Goal: Find specific page/section: Find specific page/section

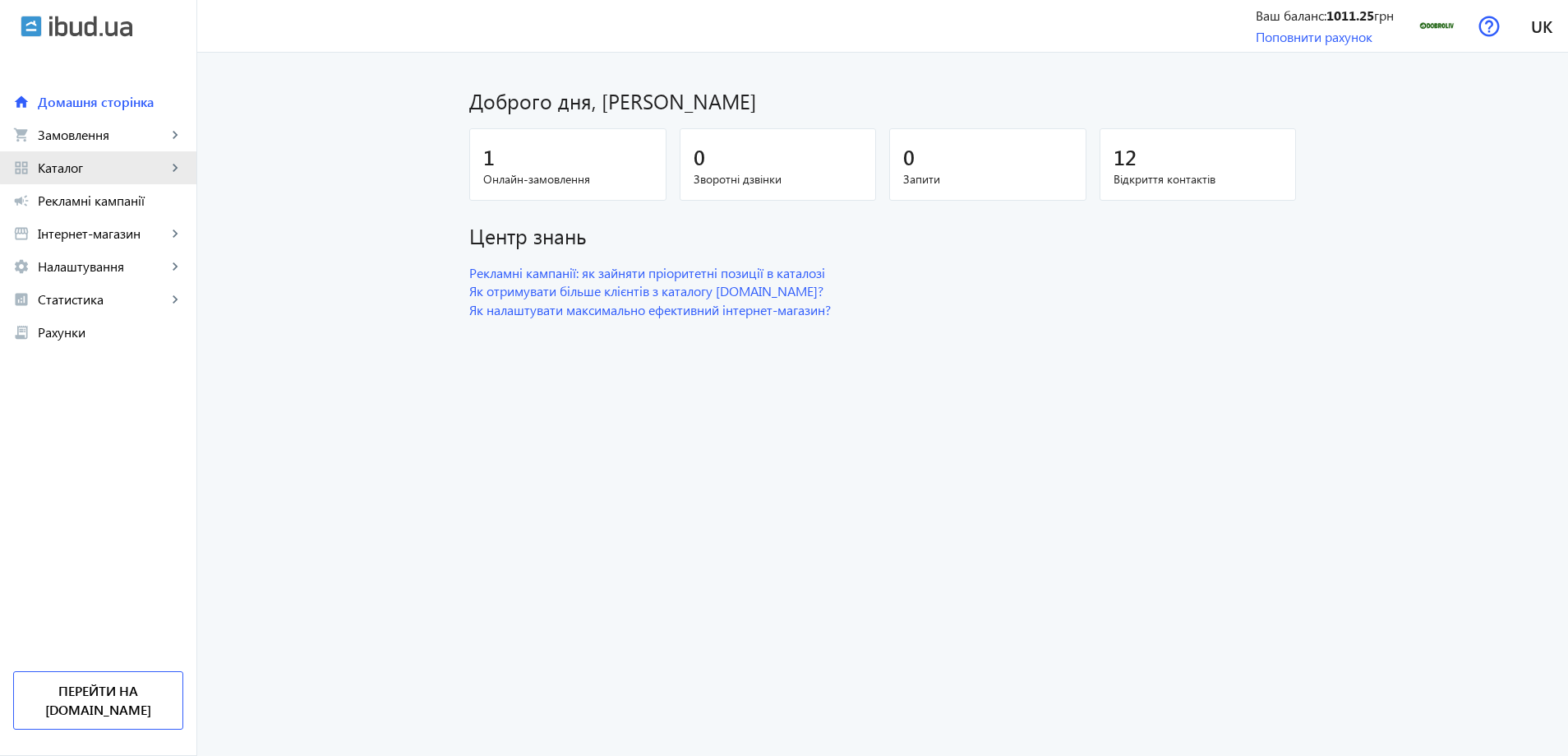
click at [106, 165] on span "Каталог" at bounding box center [102, 168] width 129 height 16
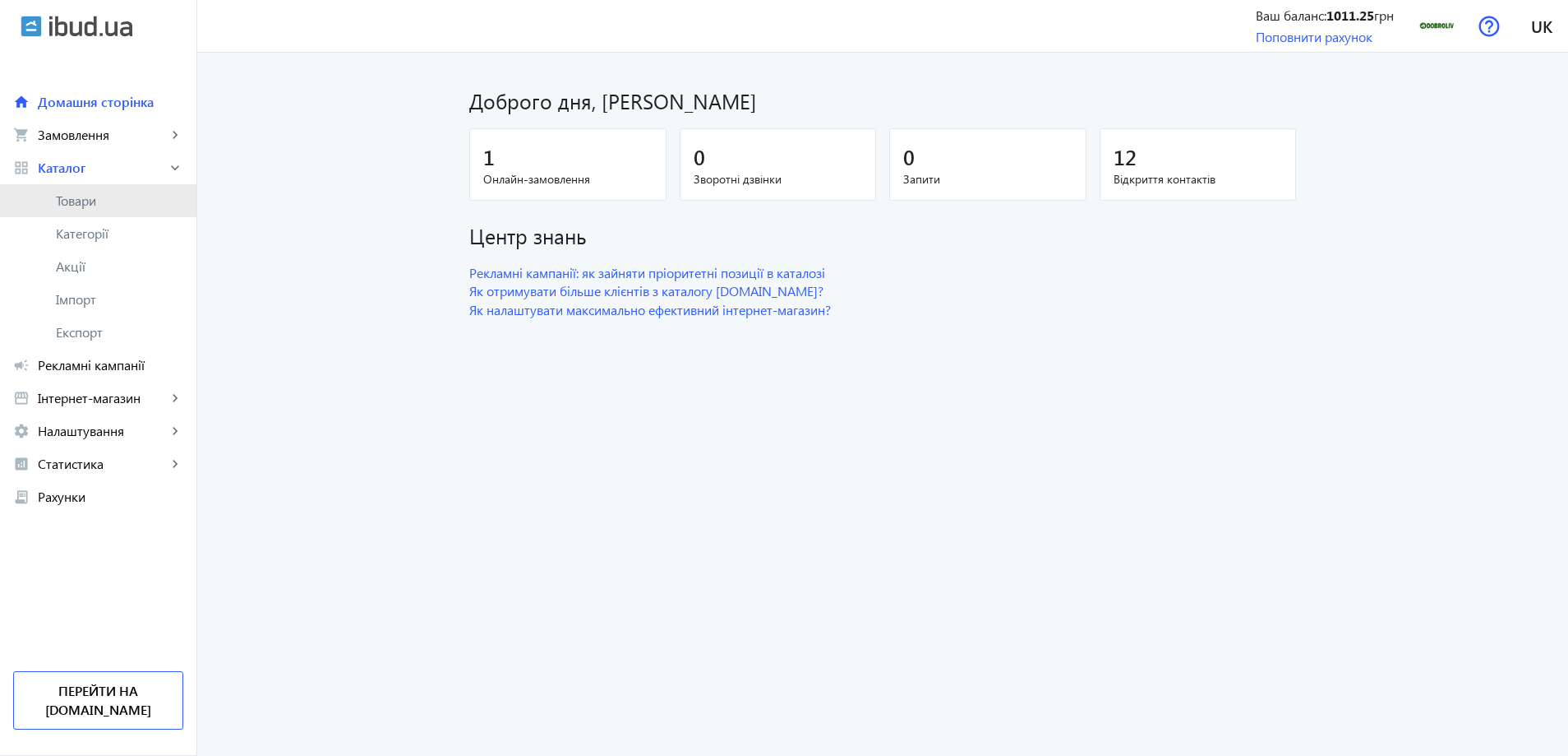
click at [97, 193] on span "Товари" at bounding box center [120, 201] width 128 height 16
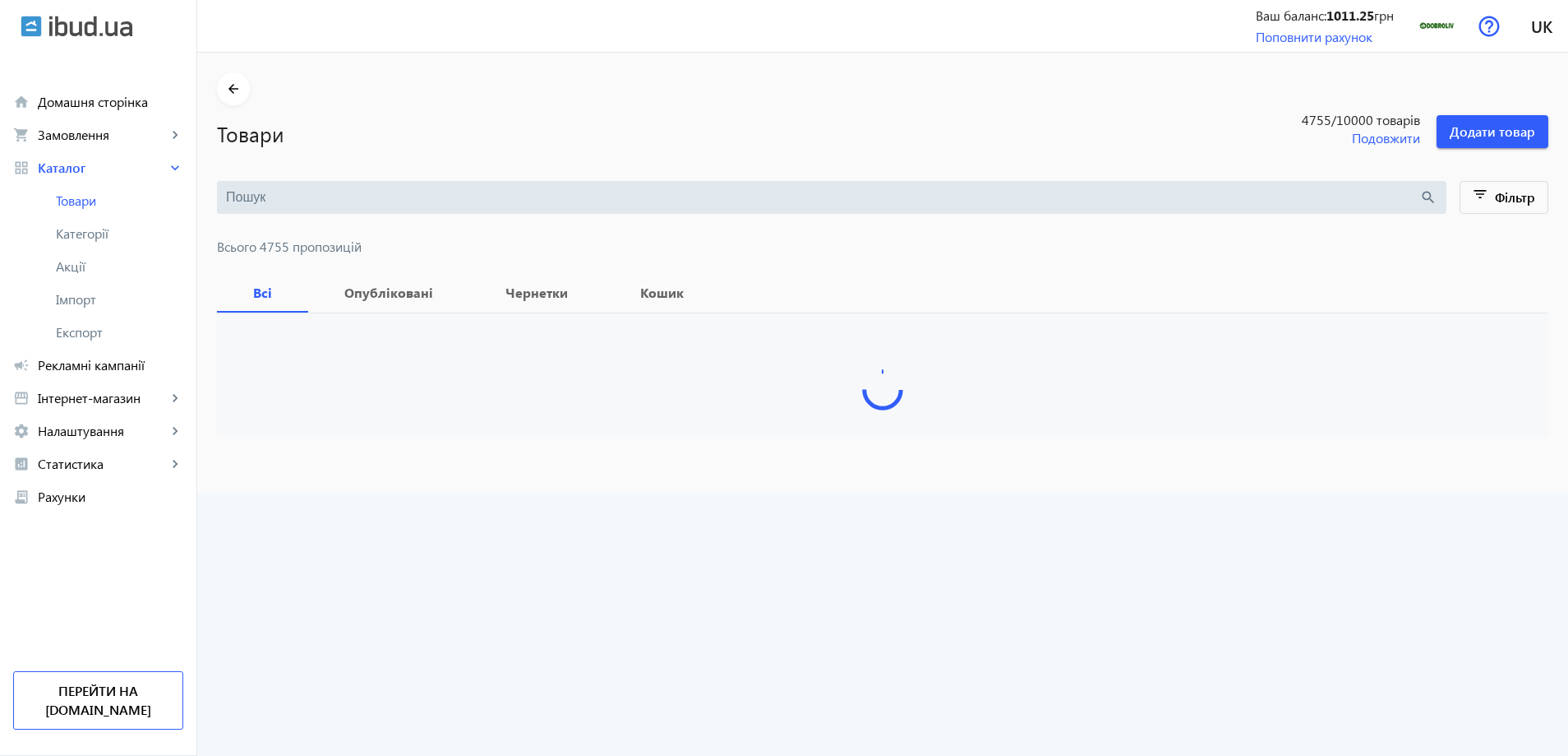
click at [284, 198] on input "search" at bounding box center [821, 198] width 1193 height 18
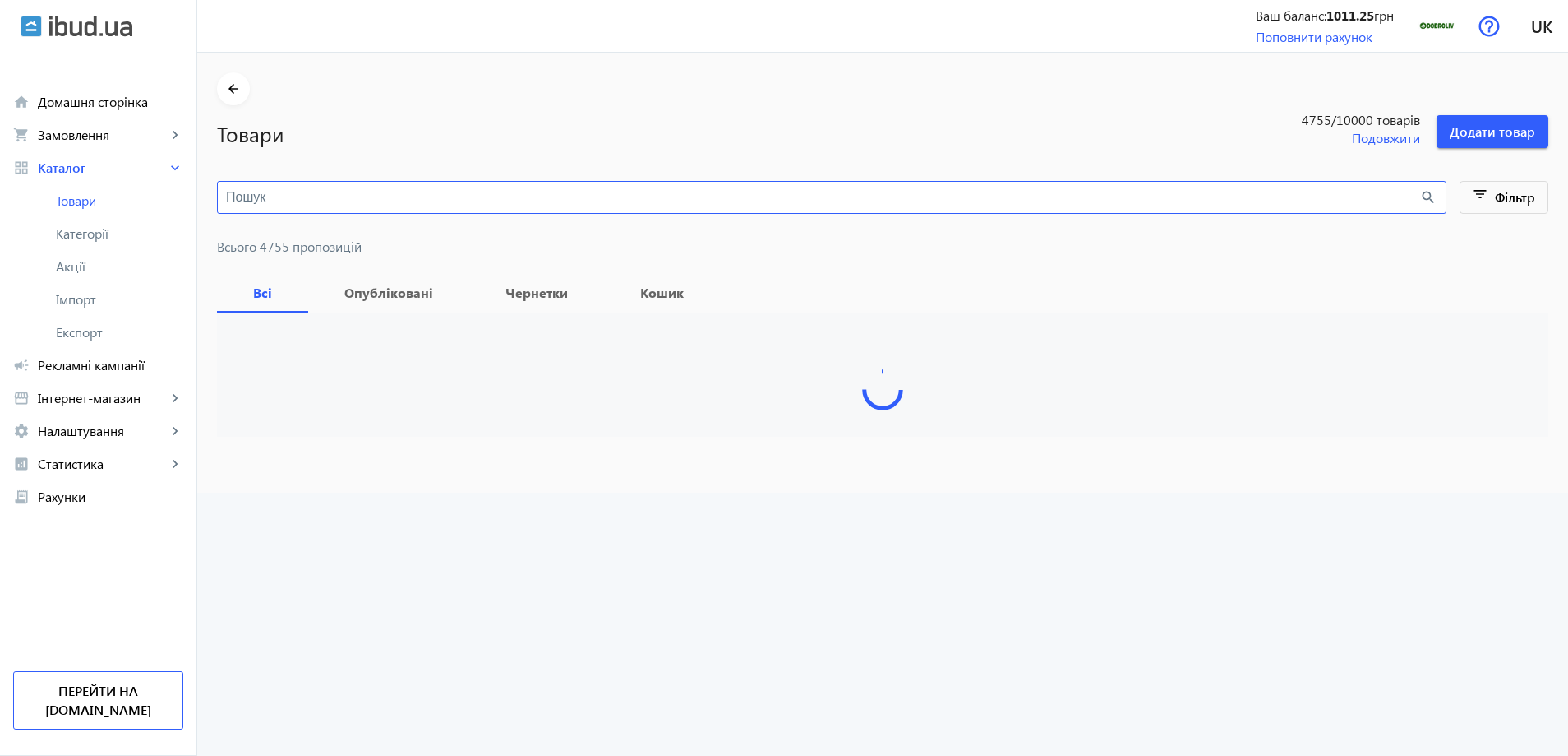
paste input "11013722"
type input "11013722"
